Goal: Information Seeking & Learning: Learn about a topic

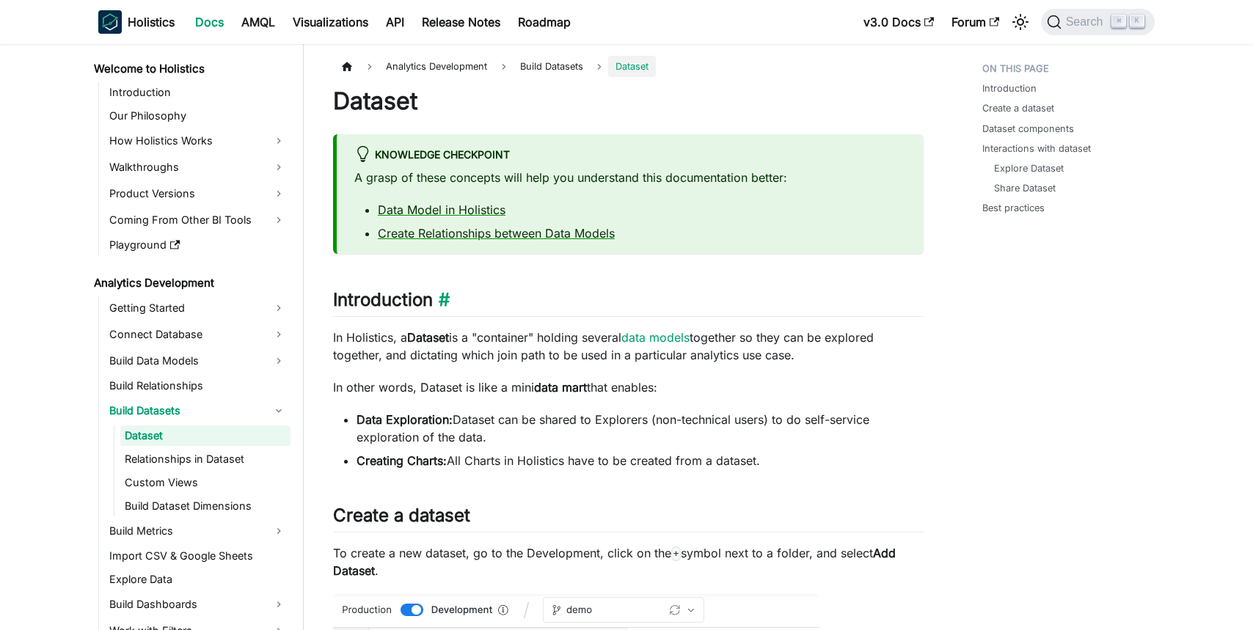
click at [813, 291] on h2 "Introduction ​" at bounding box center [628, 303] width 591 height 28
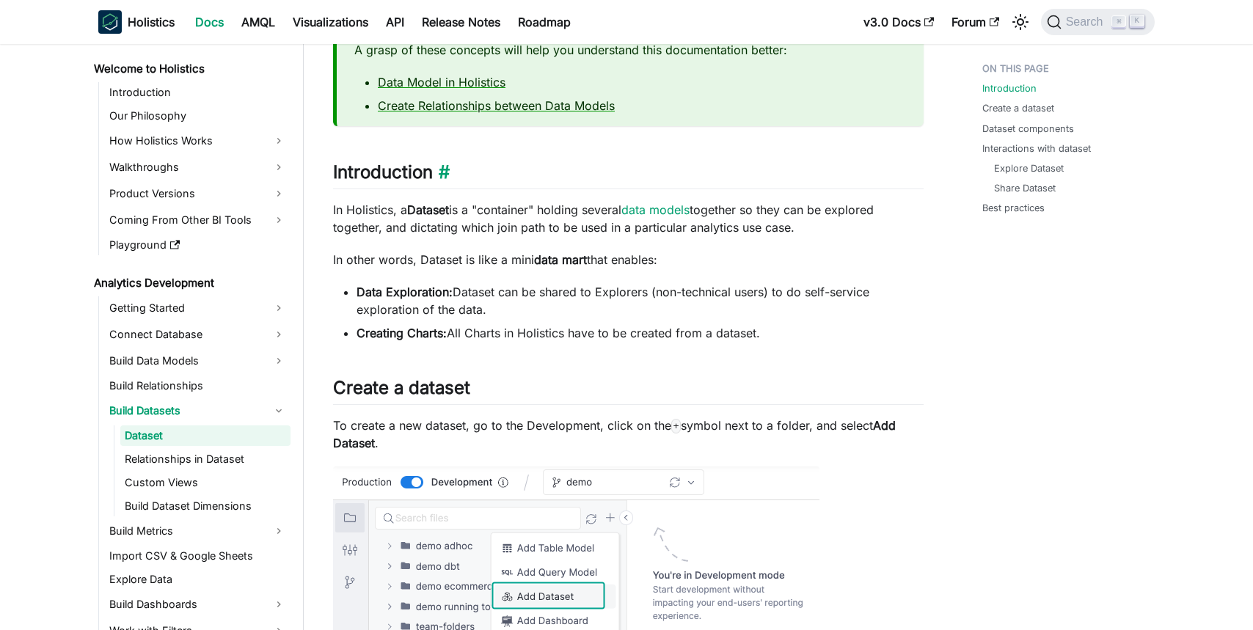
scroll to position [131, 0]
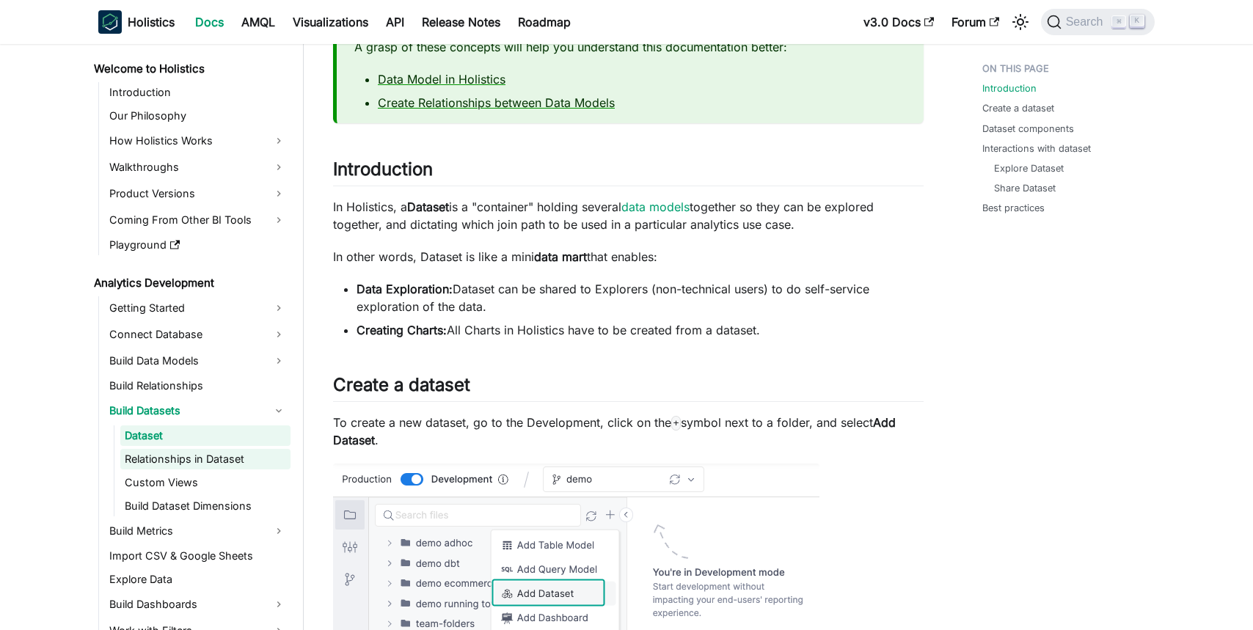
click at [182, 458] on link "Relationships in Dataset" at bounding box center [205, 459] width 170 height 21
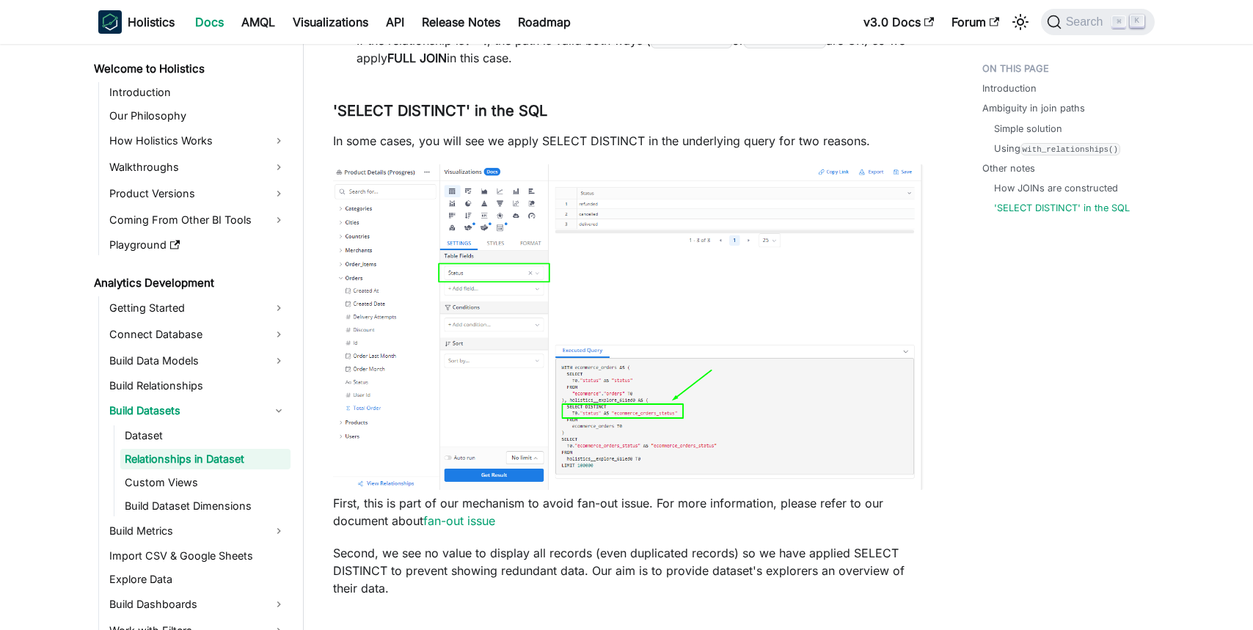
scroll to position [4347, 0]
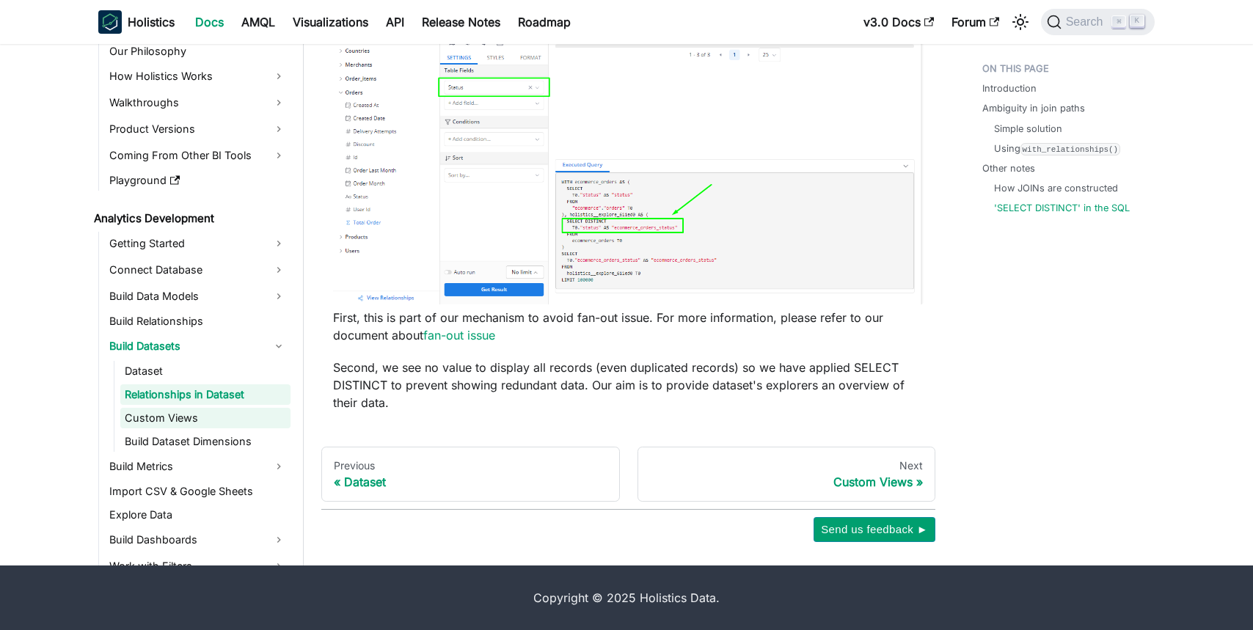
click at [189, 408] on link "Custom Views" at bounding box center [205, 418] width 170 height 21
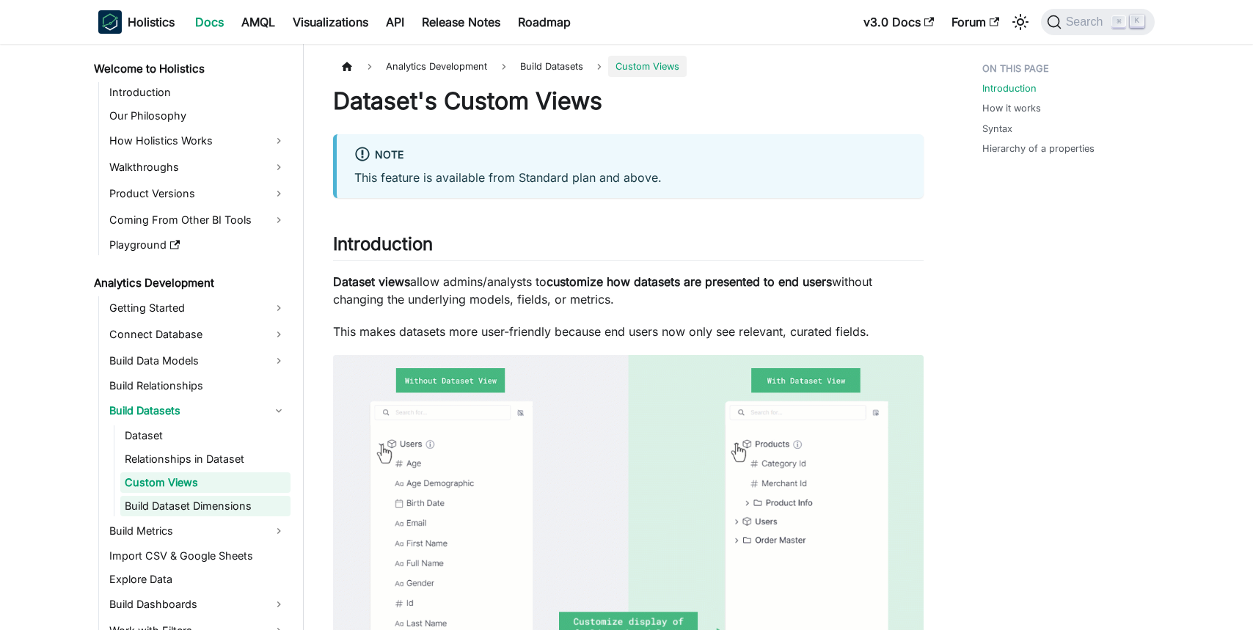
click at [220, 505] on link "Build Dataset Dimensions" at bounding box center [205, 506] width 170 height 21
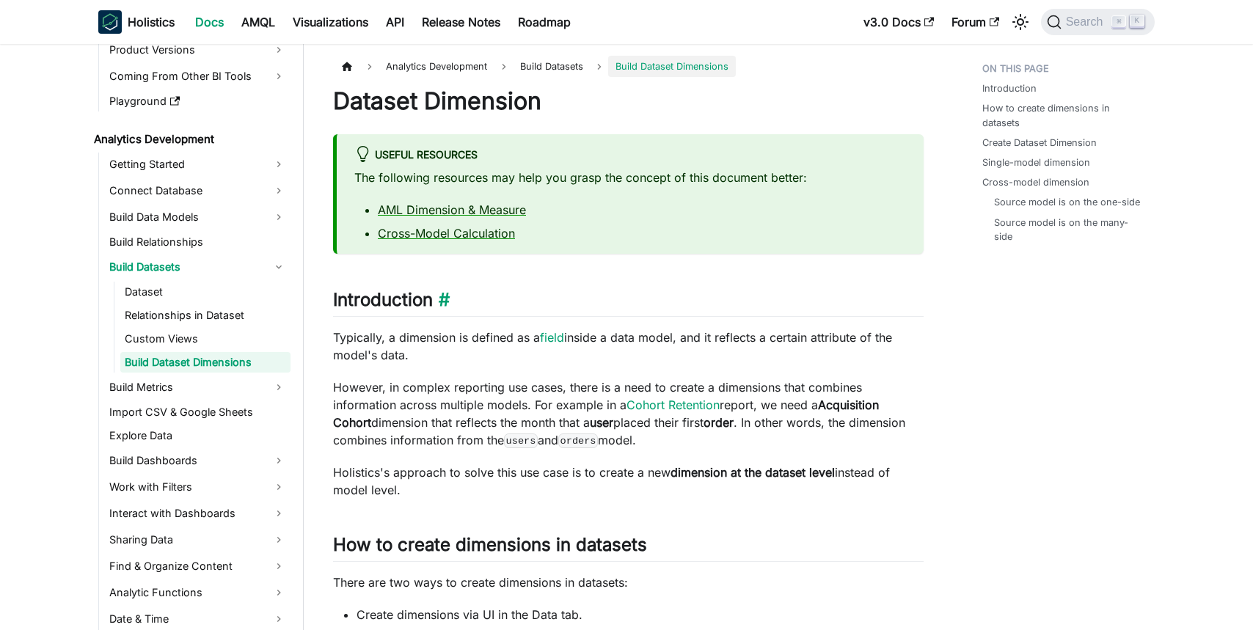
scroll to position [145, 0]
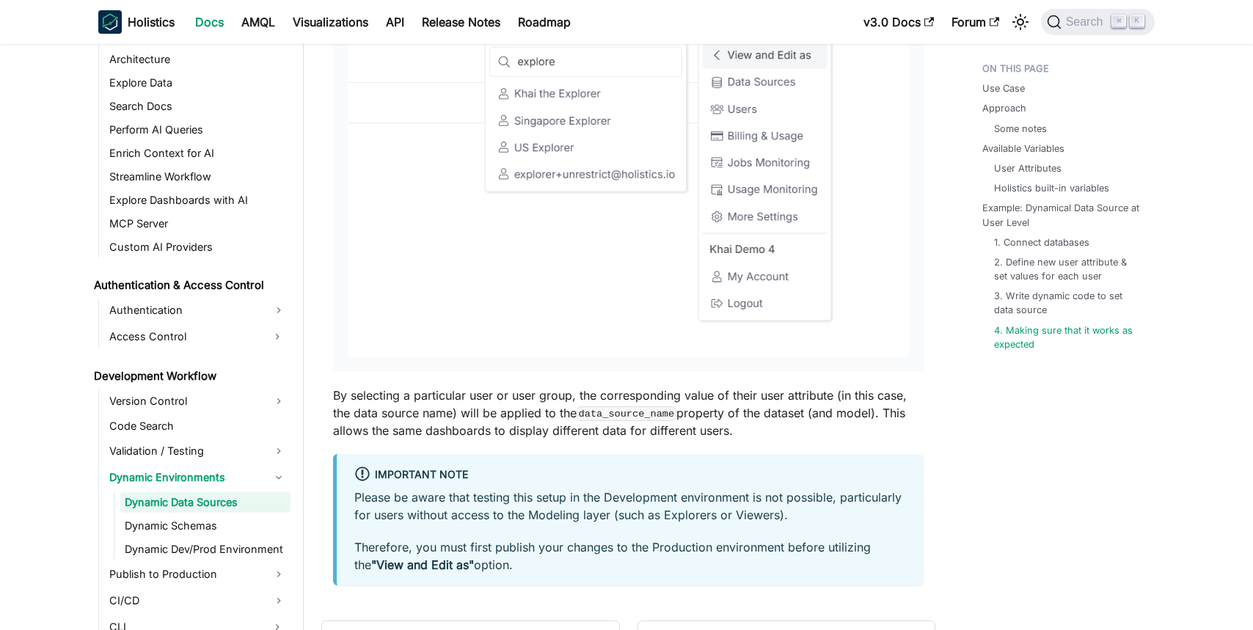
scroll to position [4979, 0]
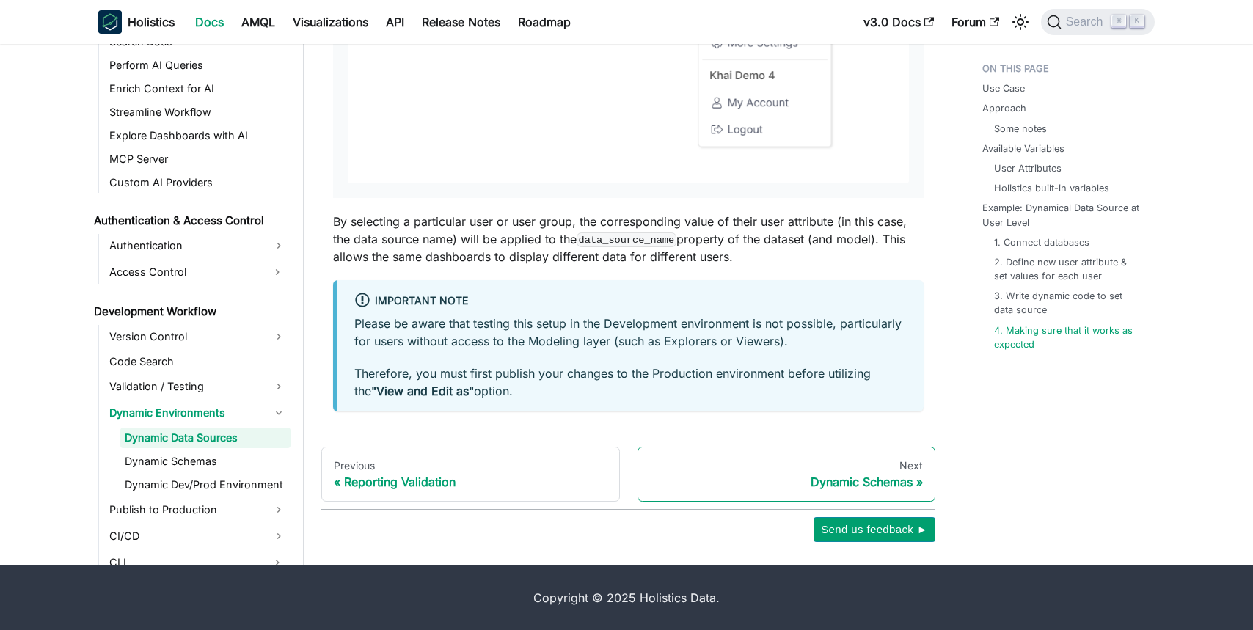
click at [824, 485] on div "Dynamic Schemas" at bounding box center [787, 482] width 274 height 15
